Goal: Task Accomplishment & Management: Use online tool/utility

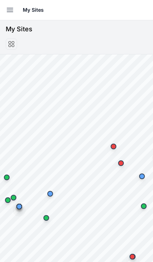
click at [4, 11] on button "Open sidebar" at bounding box center [10, 10] width 16 height 16
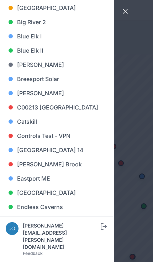
scroll to position [115, 0]
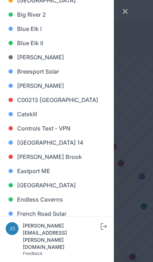
click at [55, 202] on link "Endless Caverns" at bounding box center [57, 199] width 102 height 14
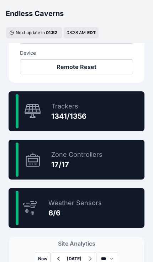
scroll to position [395, 0]
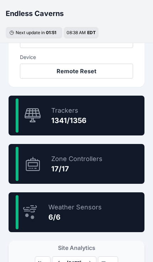
click at [110, 125] on div "98.9 % Trackers 1341/1356" at bounding box center [77, 116] width 136 height 40
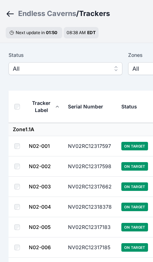
click at [23, 69] on span "All" at bounding box center [60, 68] width 95 height 9
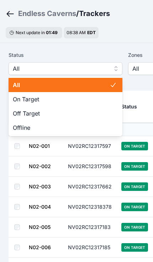
click at [20, 113] on span "Off Target" at bounding box center [61, 113] width 97 height 9
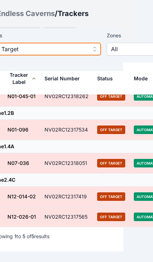
scroll to position [71, 10]
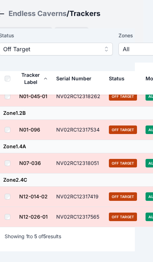
click at [12, 78] on th at bounding box center [9, 79] width 20 height 32
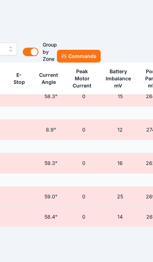
scroll to position [71, 235]
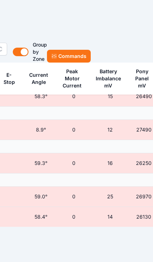
click at [79, 54] on button "Commands" at bounding box center [69, 56] width 44 height 13
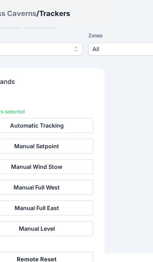
scroll to position [71, 0]
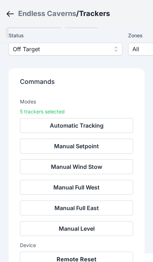
click at [99, 262] on button "Remote Reset" at bounding box center [76, 259] width 113 height 15
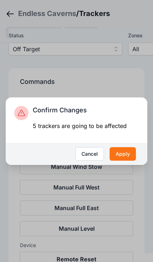
click at [126, 161] on button "Apply" at bounding box center [122, 154] width 26 height 14
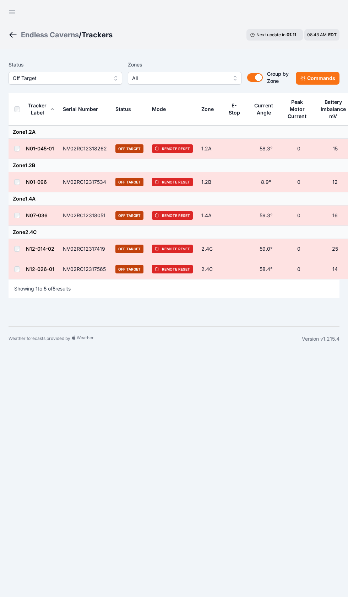
click at [9, 12] on icon "button" at bounding box center [12, 12] width 6 height 4
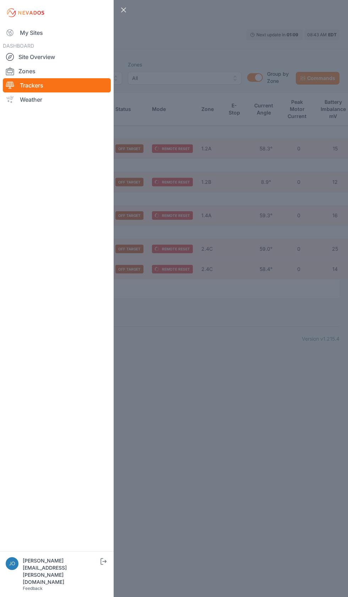
click at [16, 30] on link "My Sites" at bounding box center [57, 33] width 108 height 14
click at [14, 26] on link "My Sites" at bounding box center [57, 33] width 108 height 14
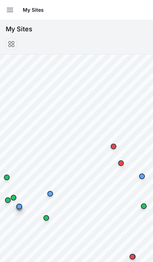
click at [9, 9] on icon "button" at bounding box center [10, 10] width 9 height 9
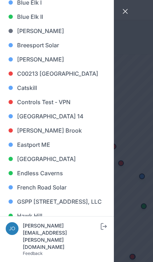
scroll to position [147, 0]
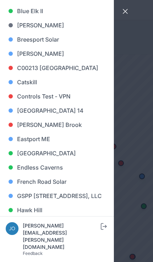
click at [55, 169] on link "Endless Caverns" at bounding box center [57, 167] width 102 height 14
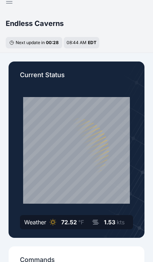
scroll to position [10, 0]
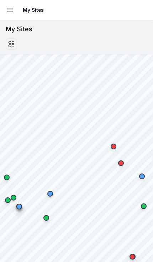
click at [5, 14] on button "Open sidebar" at bounding box center [10, 10] width 16 height 16
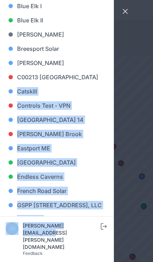
scroll to position [136, 0]
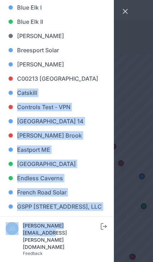
click at [130, 4] on button "Close sidebar" at bounding box center [125, 12] width 16 height 16
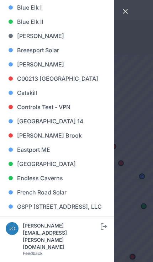
click at [130, 4] on button "Close sidebar" at bounding box center [125, 12] width 16 height 16
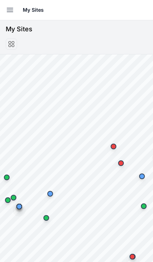
click at [5, 17] on button "Open sidebar" at bounding box center [10, 10] width 16 height 16
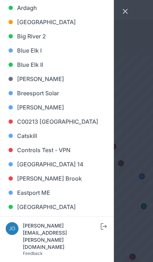
scroll to position [193, 0]
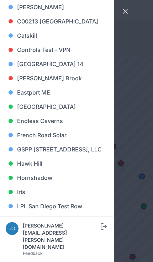
click at [45, 123] on link "Endless Caverns" at bounding box center [57, 121] width 102 height 14
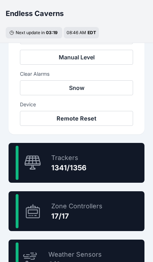
scroll to position [348, 0]
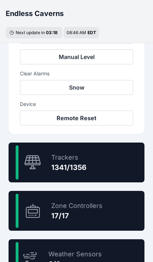
click at [115, 170] on div "98.9 % Trackers 1341/1356" at bounding box center [77, 163] width 136 height 40
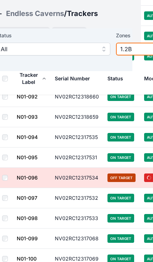
scroll to position [1307, 11]
